Goal: Information Seeking & Learning: Check status

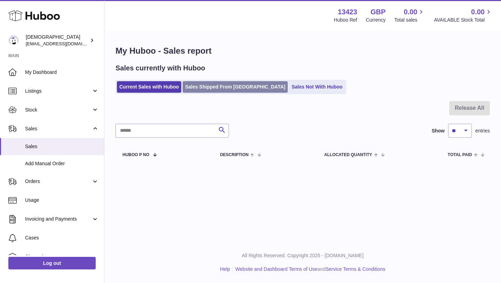
click at [193, 89] on link "Sales Shipped From [GEOGRAPHIC_DATA]" at bounding box center [235, 86] width 105 height 11
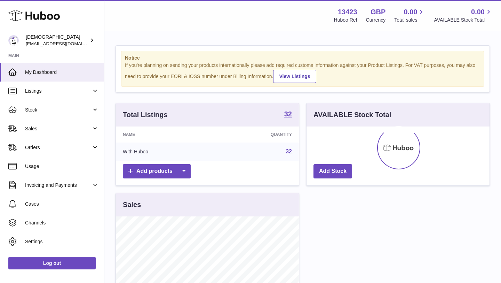
scroll to position [109, 183]
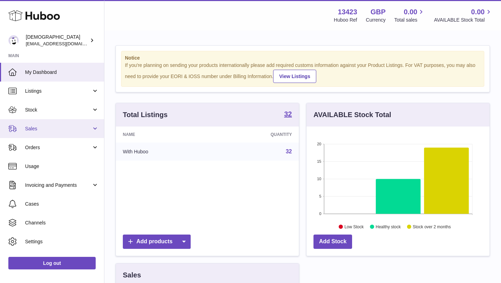
click at [66, 126] on span "Sales" at bounding box center [58, 128] width 66 height 7
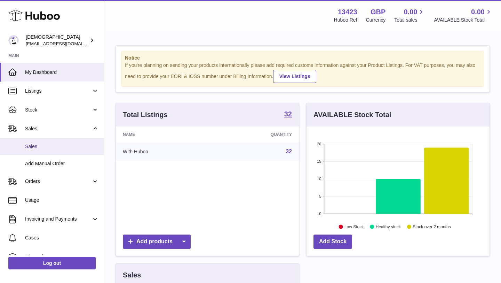
click at [64, 141] on link "Sales" at bounding box center [52, 146] width 104 height 17
